Goal: Task Accomplishment & Management: Use online tool/utility

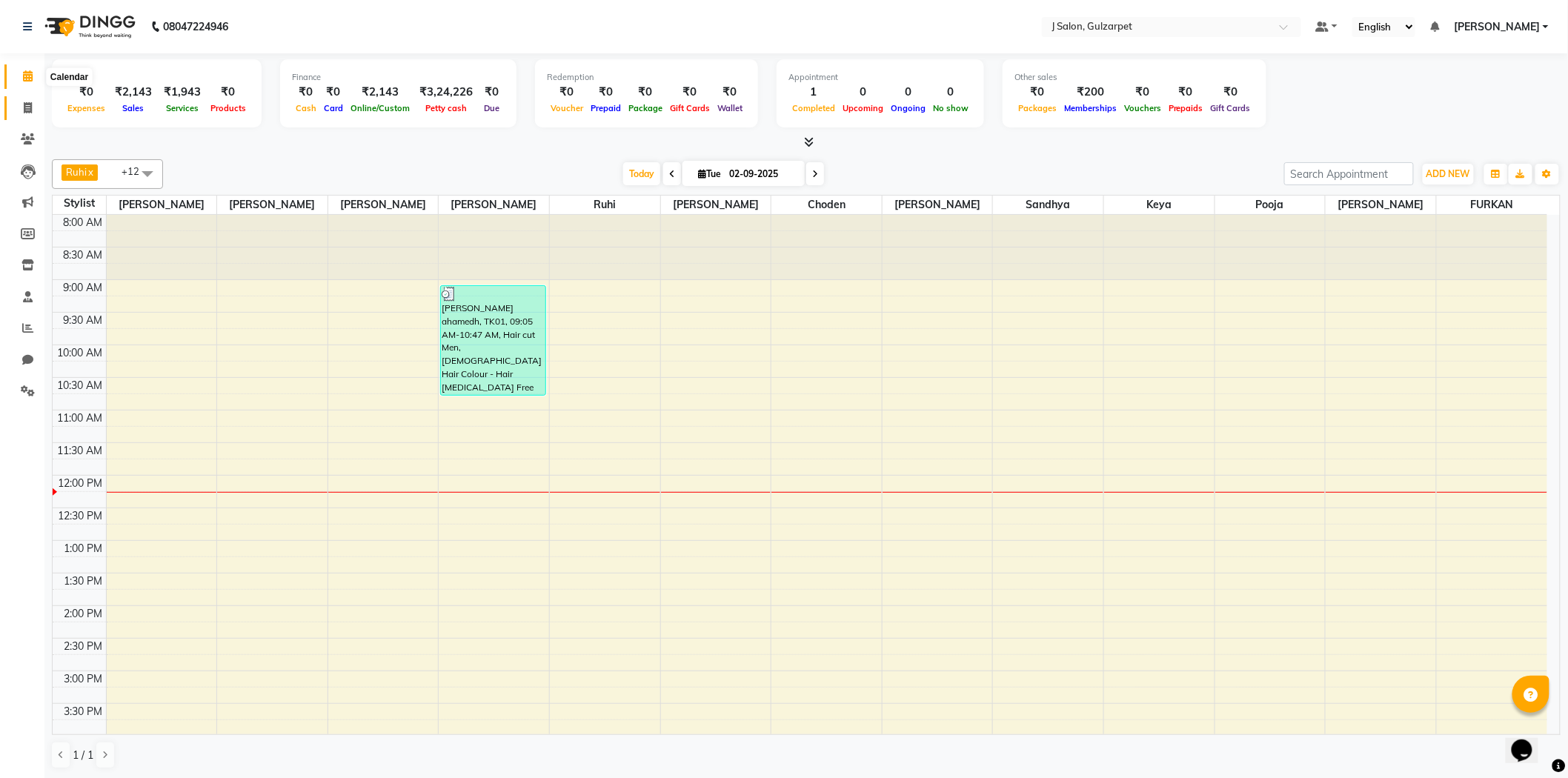
scroll to position [131, 0]
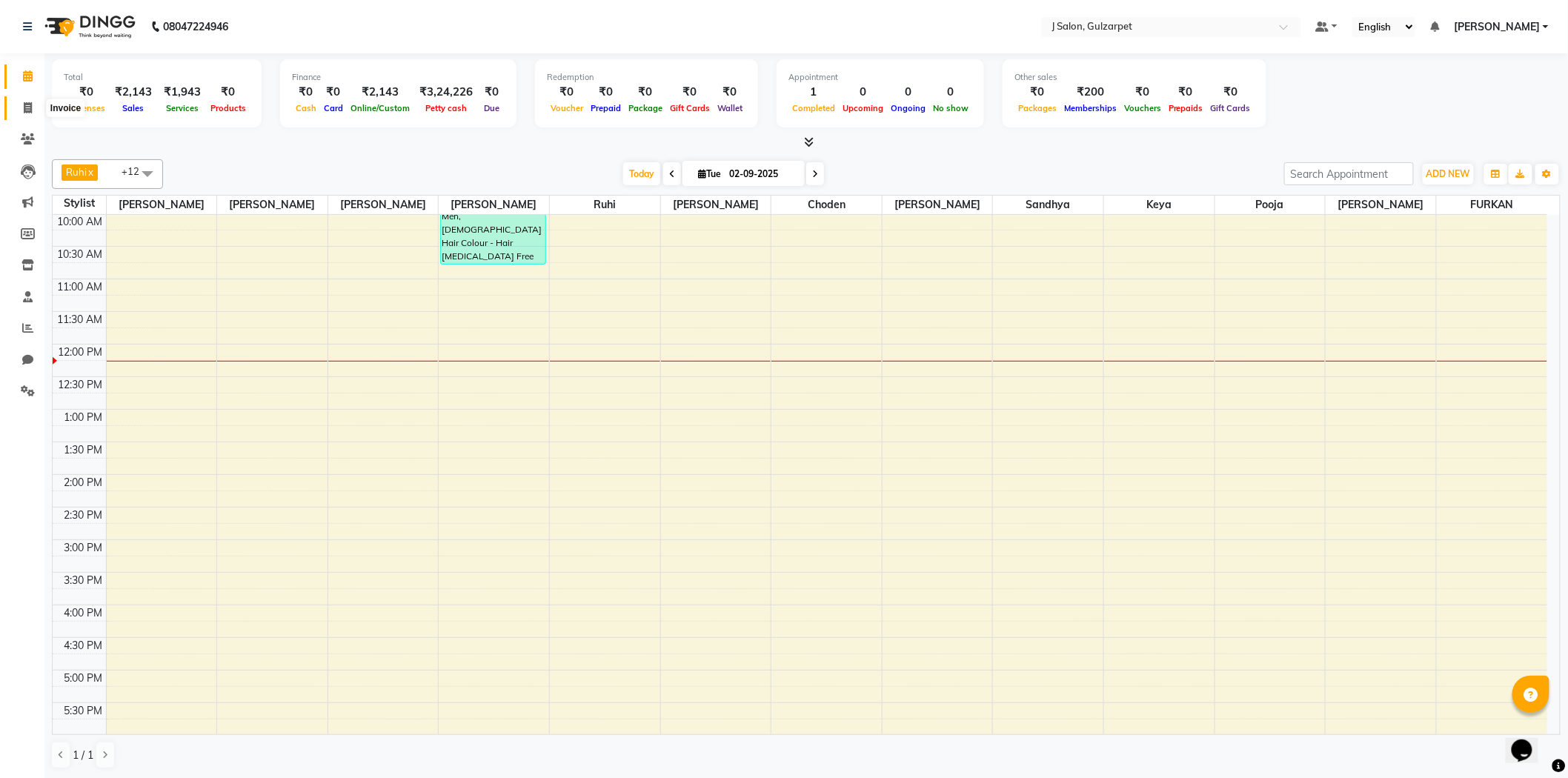
click at [25, 104] on icon at bounding box center [28, 107] width 9 height 11
select select "service"
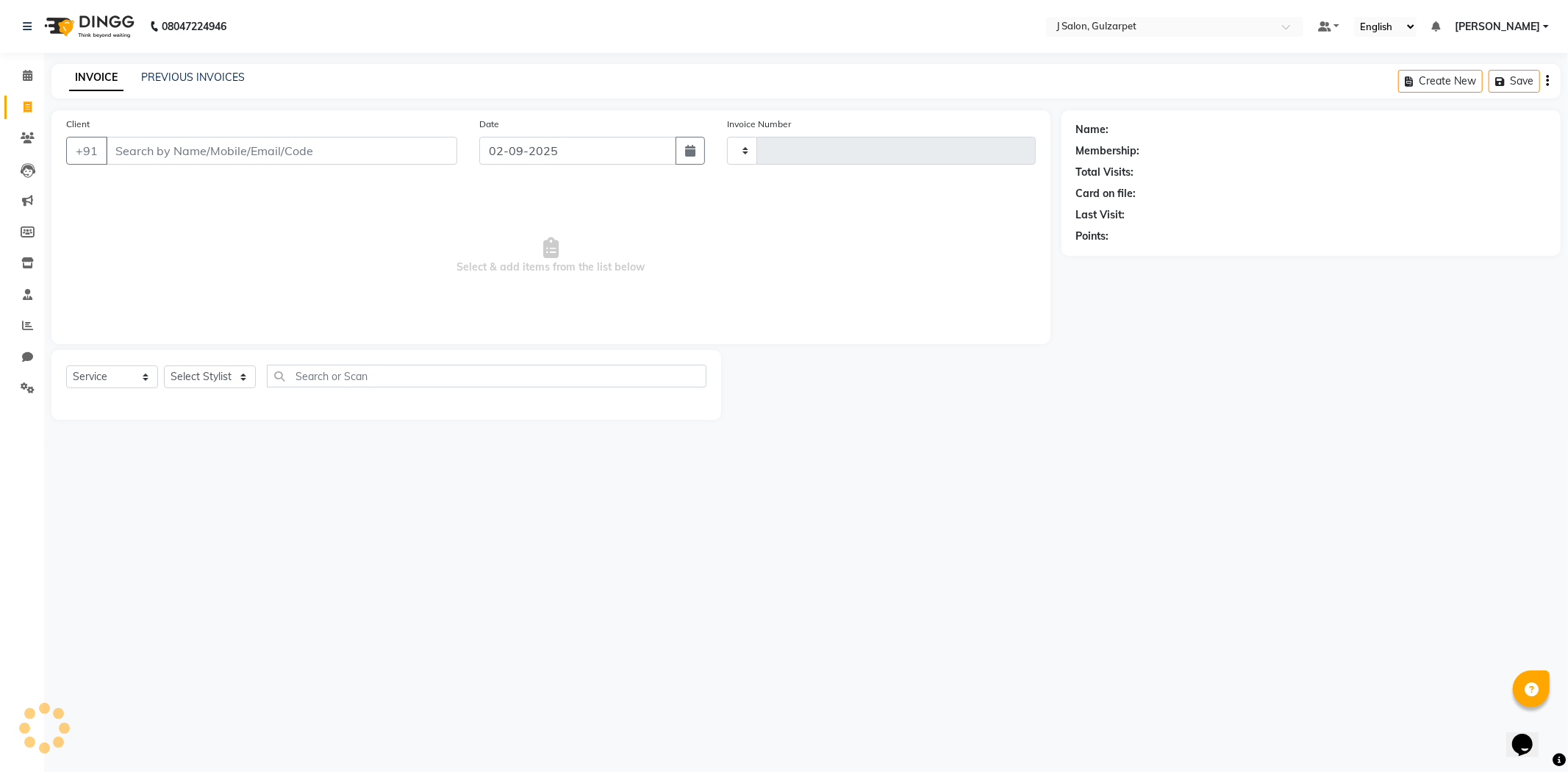
type input "1206"
select select "8558"
click at [143, 155] on input "Client" at bounding box center [281, 150] width 351 height 28
type input "9291655734"
select select "1: Object"
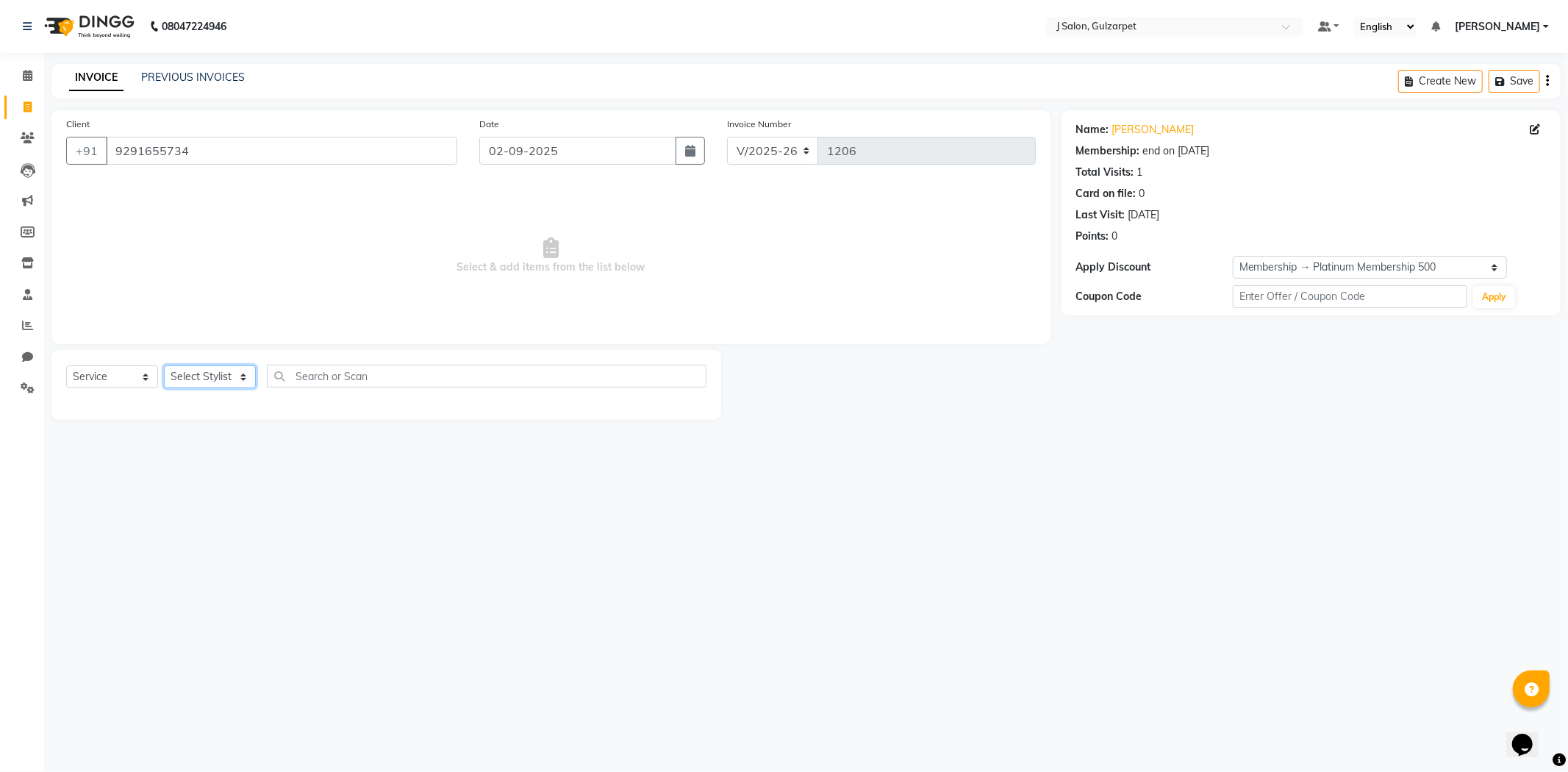
click at [204, 377] on select "Select Stylist Admin [PERSON_NAME] [PERSON_NAME] [PERSON_NAME] [PERSON_NAME] [P…" at bounding box center [210, 377] width 92 height 23
select select "84900"
click at [164, 366] on select "Select Stylist Admin [PERSON_NAME] [PERSON_NAME] [PERSON_NAME] [PERSON_NAME] [P…" at bounding box center [210, 377] width 92 height 23
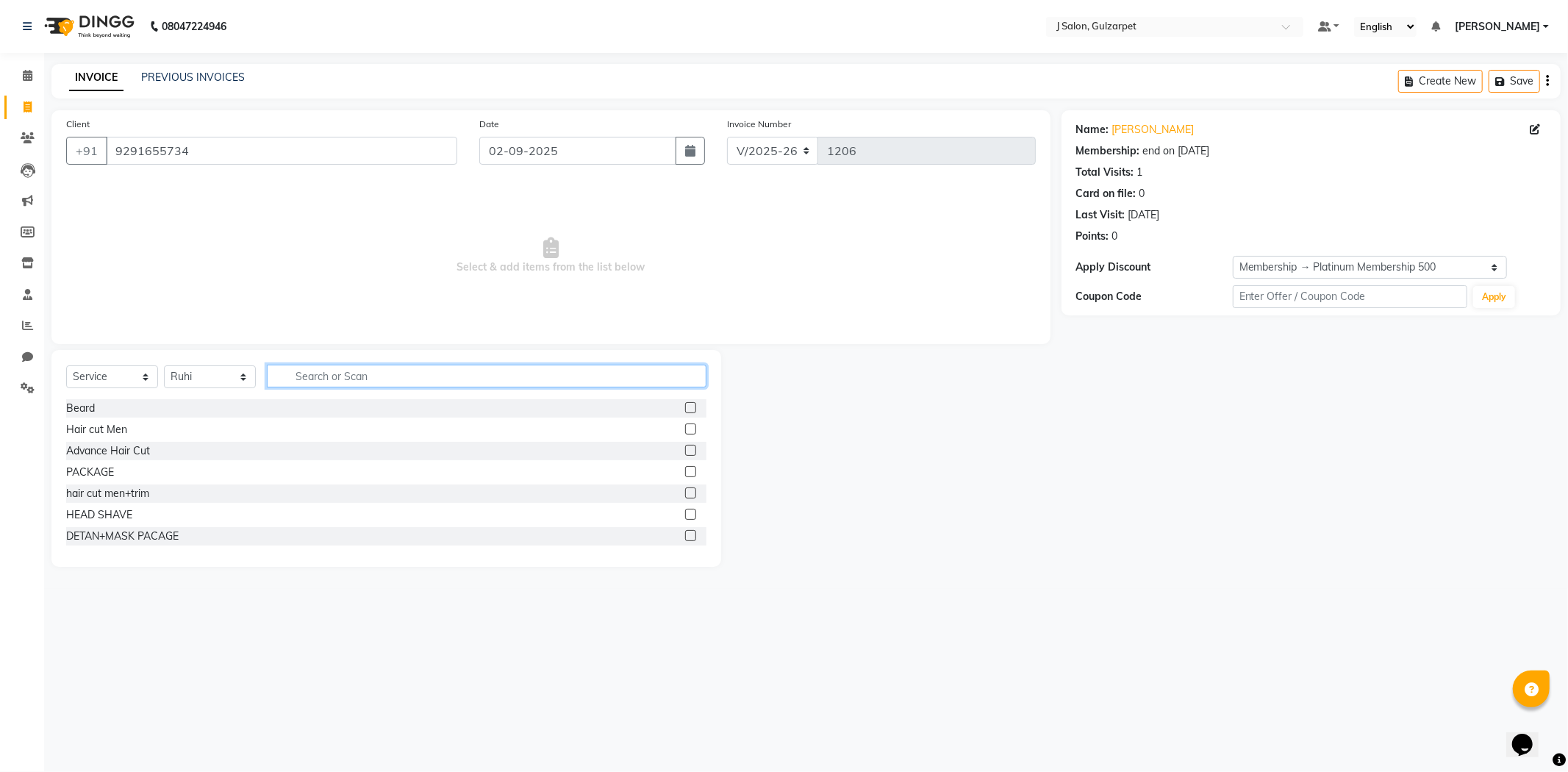
click at [328, 378] on input "text" at bounding box center [486, 376] width 439 height 23
type input "root"
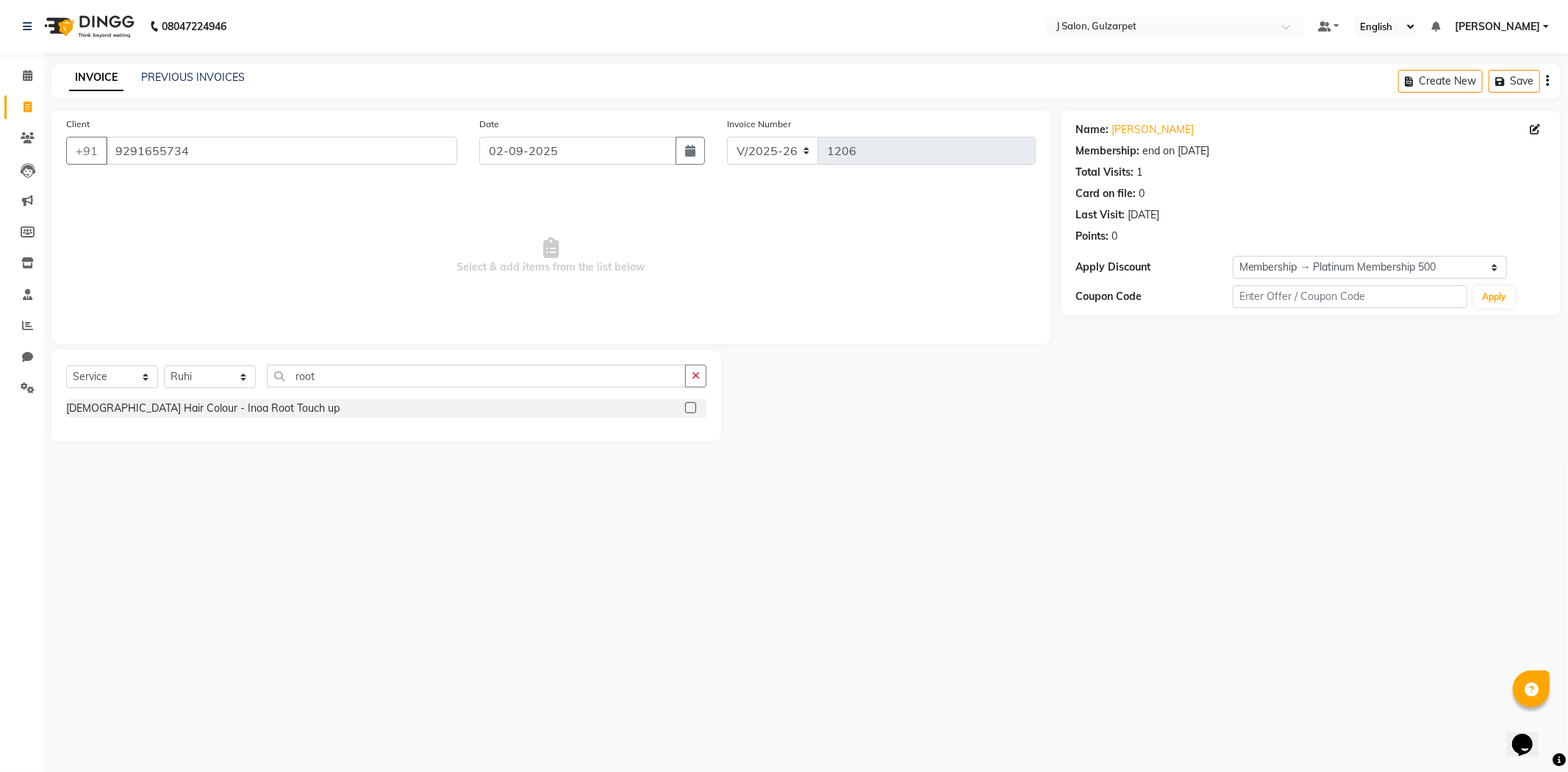
click at [694, 407] on label at bounding box center [690, 407] width 11 height 11
click at [694, 407] on input "checkbox" at bounding box center [689, 408] width 9 height 9
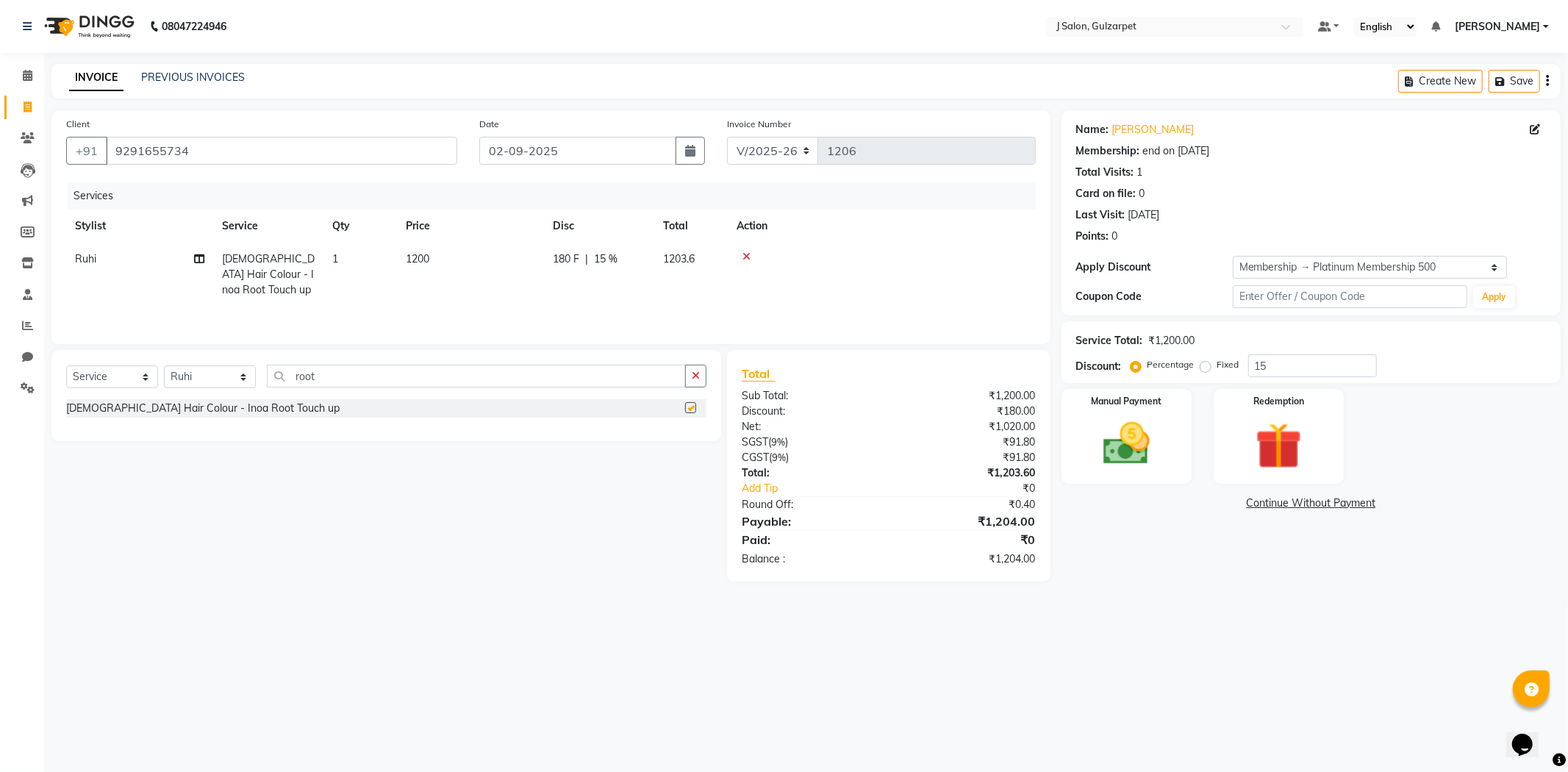
checkbox input "false"
click at [333, 256] on span "1" at bounding box center [335, 259] width 6 height 14
select select "84900"
click at [417, 259] on input "1" at bounding box center [429, 263] width 56 height 23
type input "2"
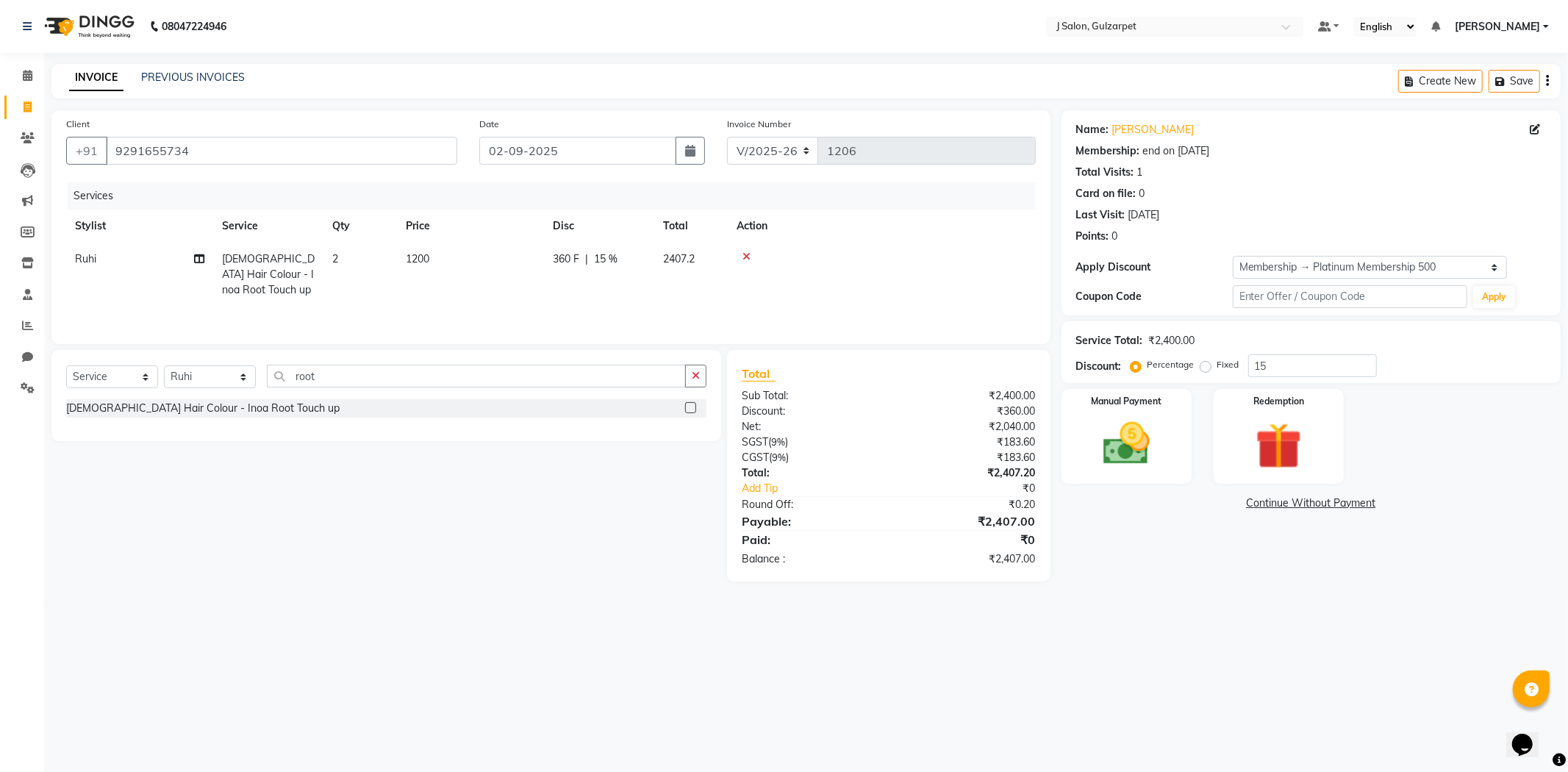
click at [457, 289] on tr "[PERSON_NAME] [DEMOGRAPHIC_DATA] Hair Colour - Inoa Root Touch up 2 1200 360 F …" at bounding box center [551, 274] width 970 height 64
click at [701, 372] on button "button" at bounding box center [695, 376] width 21 height 23
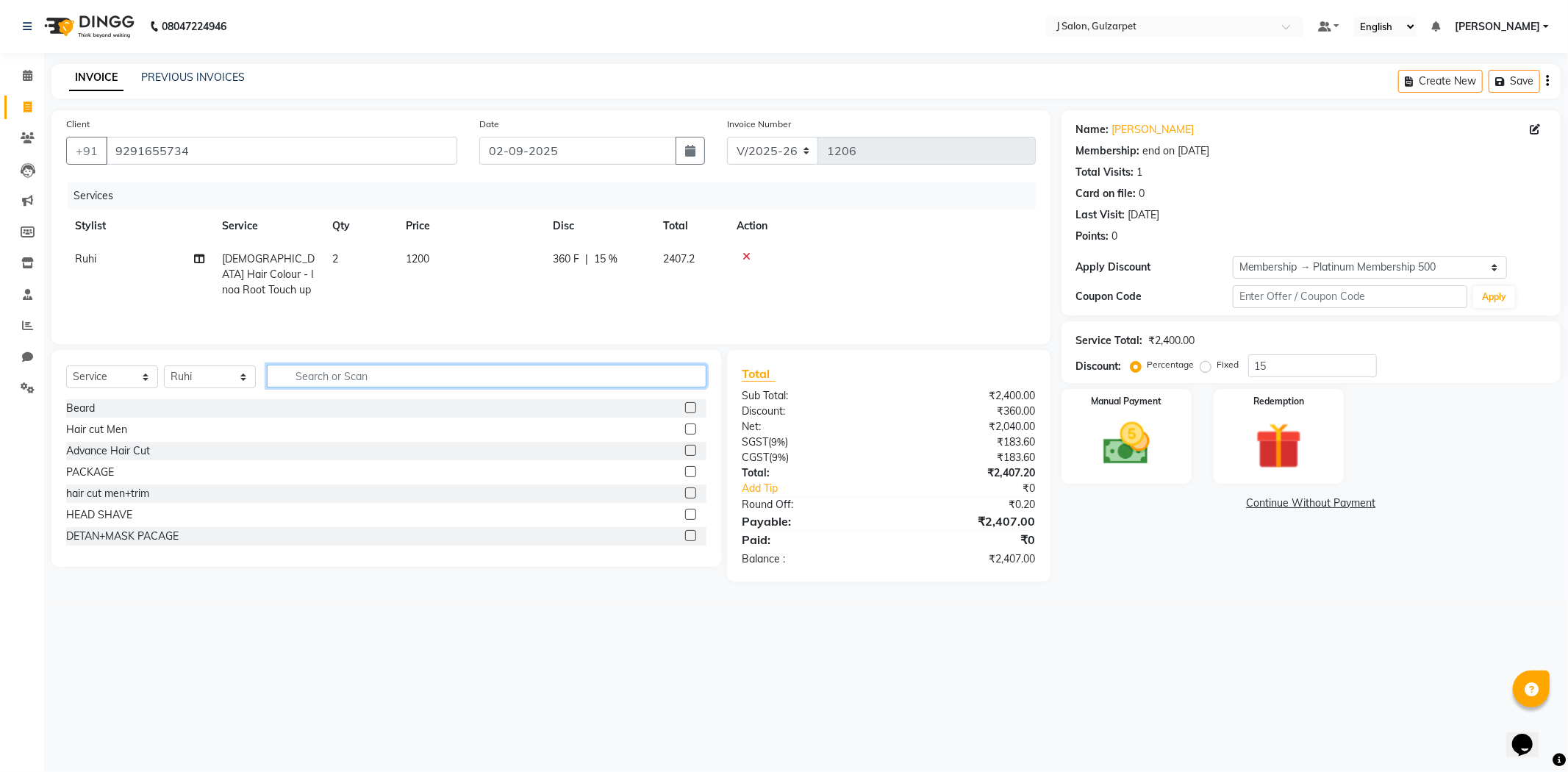
click at [368, 385] on input "text" at bounding box center [486, 376] width 439 height 23
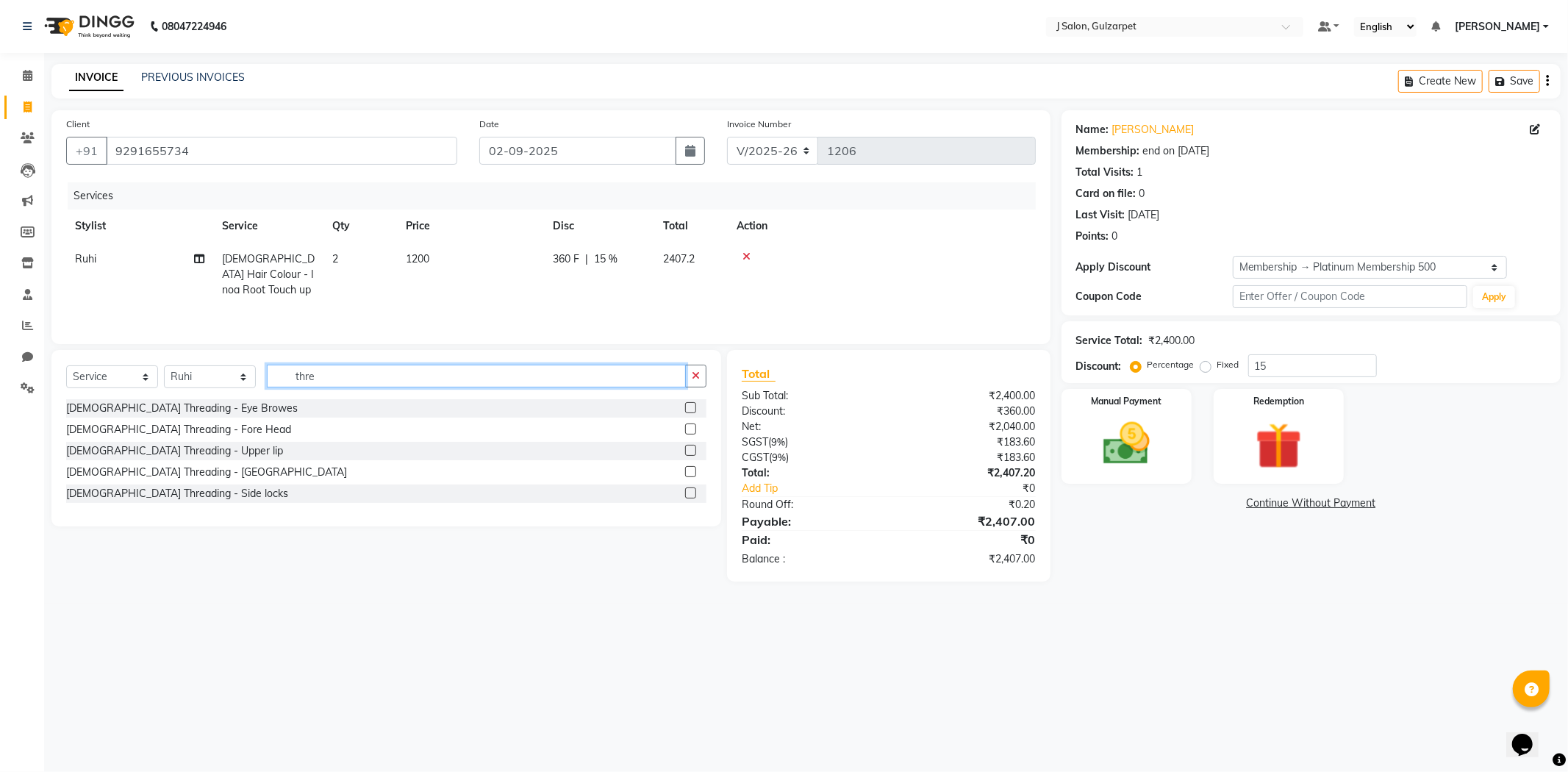
type input "thre"
click at [689, 412] on label at bounding box center [690, 407] width 11 height 11
click at [689, 412] on input "checkbox" at bounding box center [689, 408] width 9 height 9
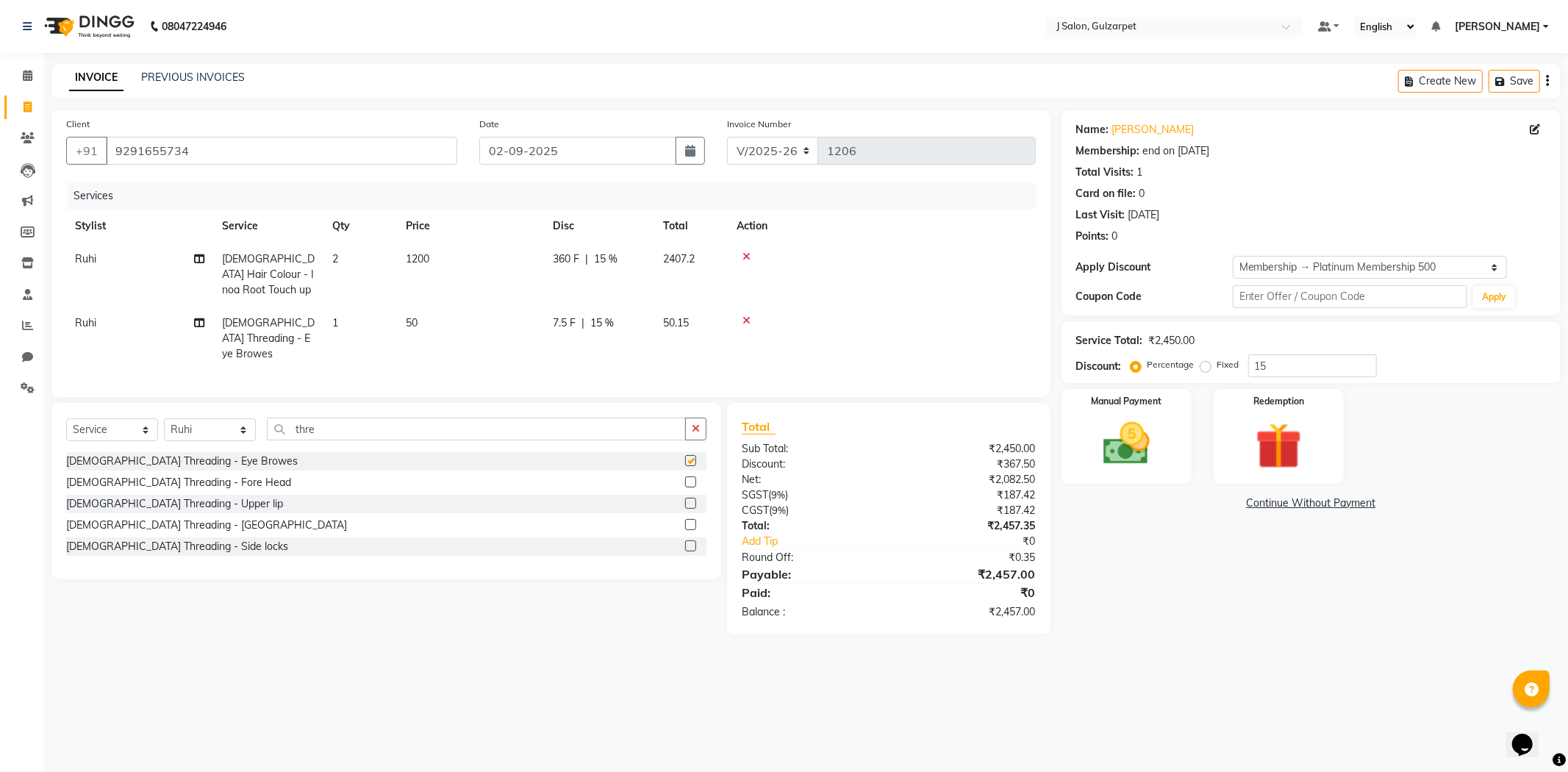
checkbox input "false"
click at [1165, 445] on img at bounding box center [1126, 445] width 79 height 56
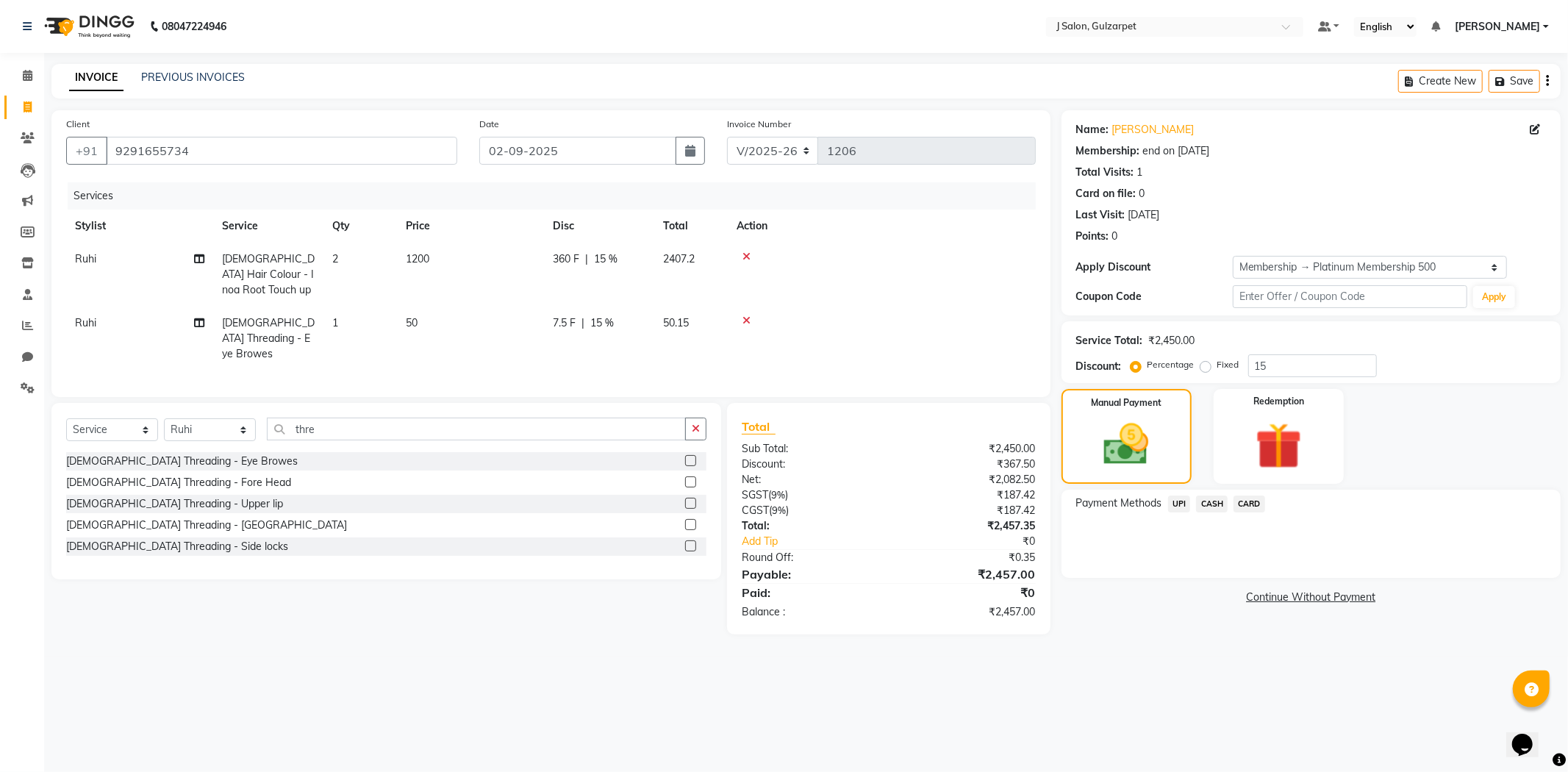
click at [1178, 502] on span "UPI" at bounding box center [1179, 504] width 23 height 17
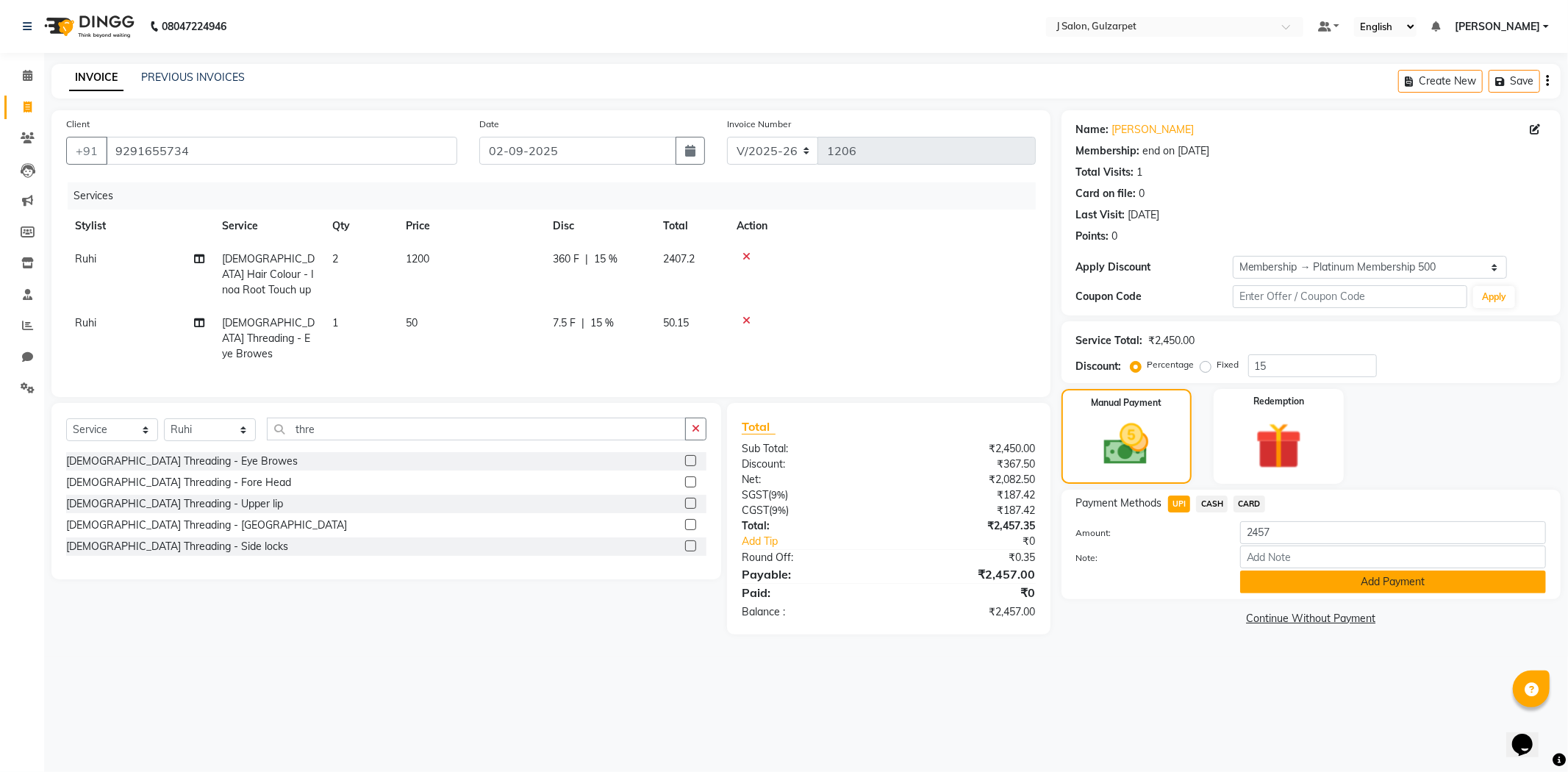
click at [1369, 582] on button "Add Payment" at bounding box center [1393, 582] width 306 height 23
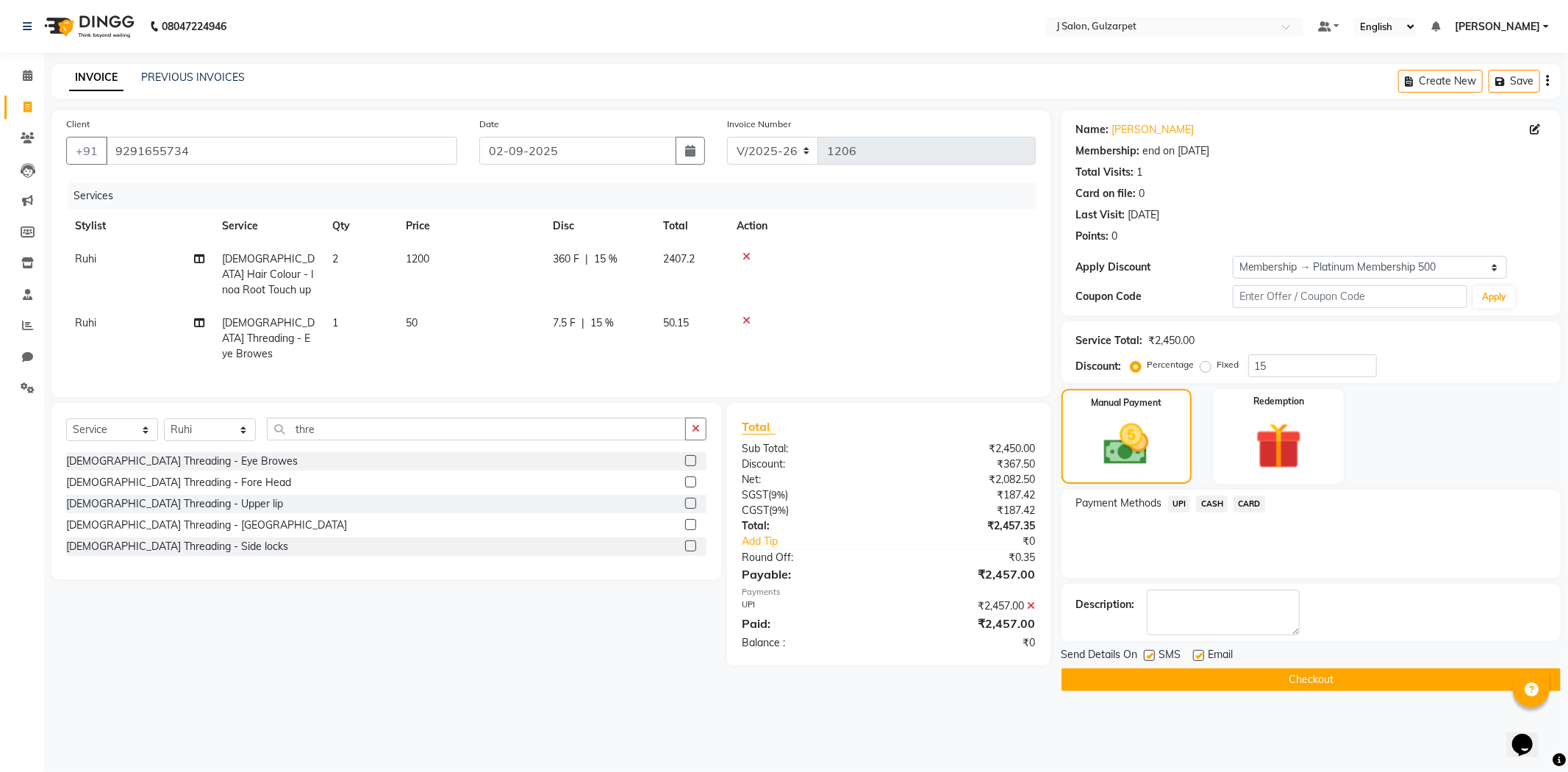
click at [1284, 678] on button "Checkout" at bounding box center [1310, 679] width 499 height 23
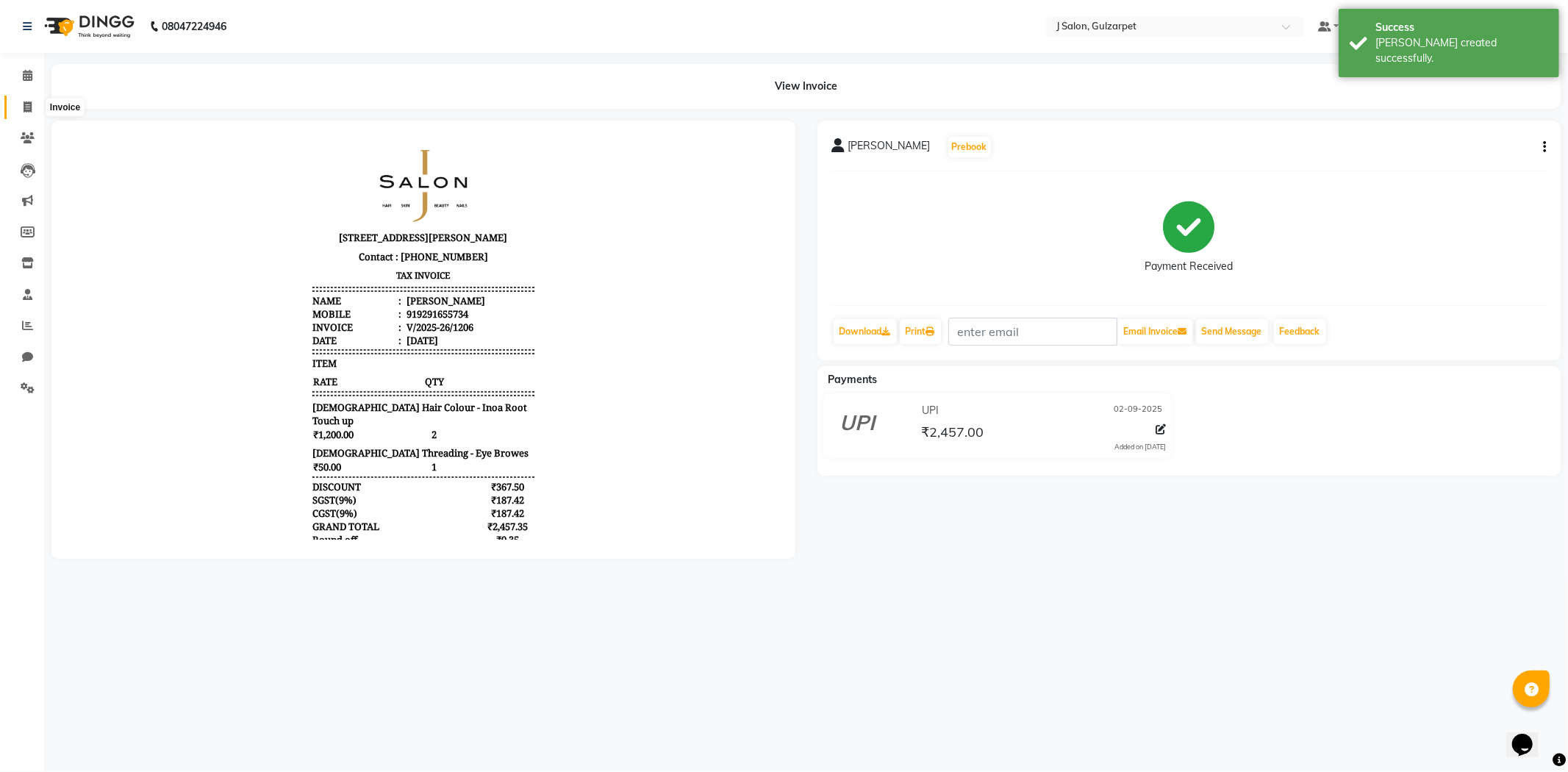
click at [24, 104] on icon at bounding box center [28, 106] width 8 height 11
select select "service"
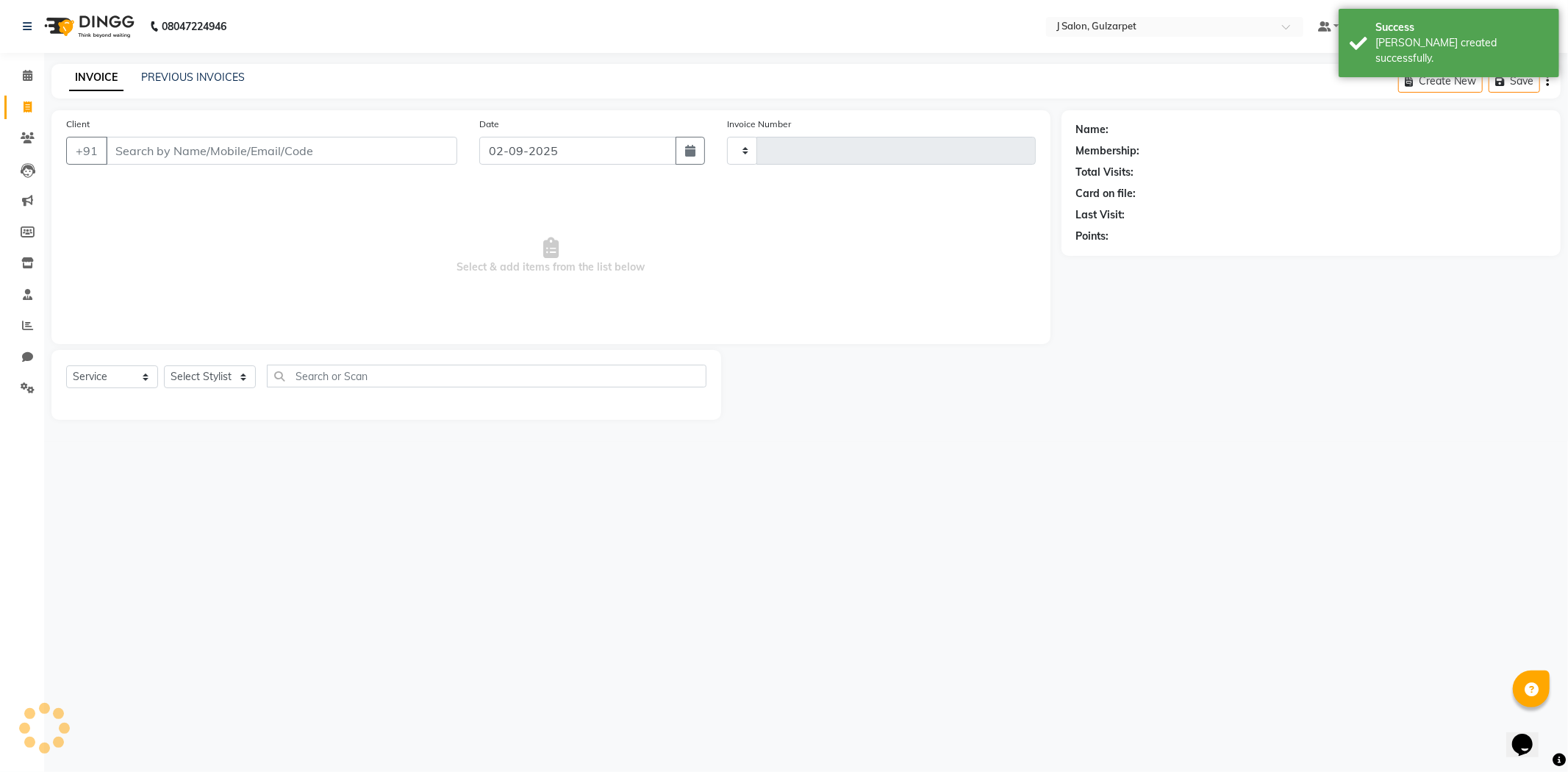
type input "1207"
select select "8558"
